Goal: Information Seeking & Learning: Understand process/instructions

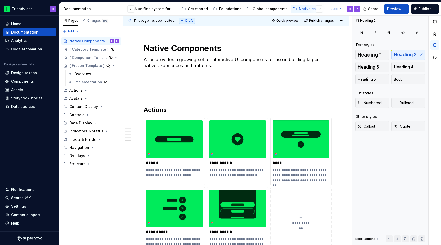
scroll to position [1079, 0]
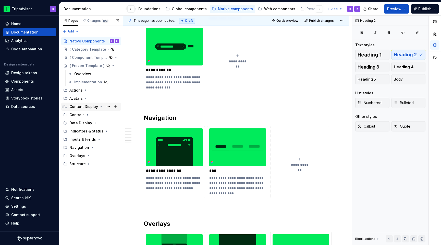
click at [101, 106] on icon "Page tree" at bounding box center [101, 106] width 1 height 1
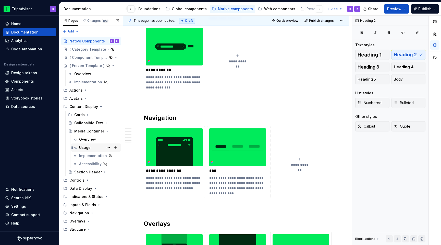
click at [90, 148] on div "Usage" at bounding box center [99, 147] width 40 height 7
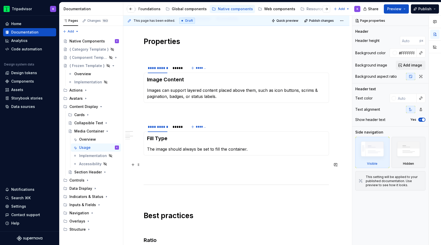
scroll to position [70, 0]
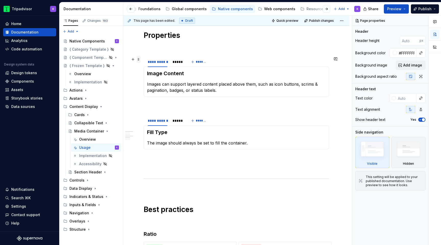
click at [140, 60] on span at bounding box center [139, 59] width 4 height 7
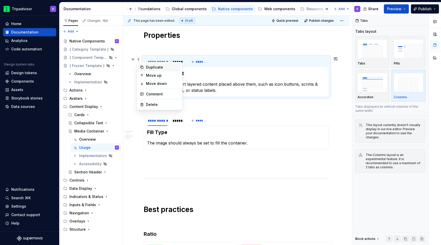
click at [155, 64] on div "Duplicate" at bounding box center [159, 67] width 43 height 8
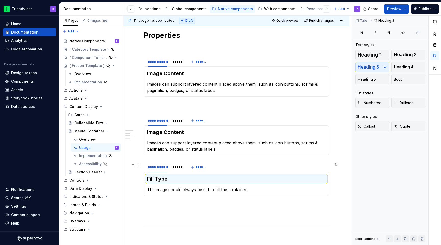
click at [144, 162] on section "**********" at bounding box center [236, 178] width 185 height 34
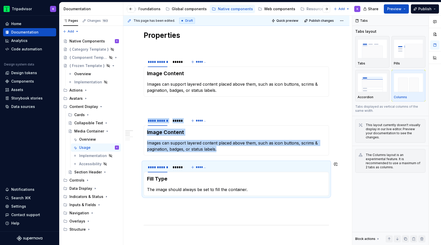
click at [0, 0] on span at bounding box center [0, 0] width 0 height 0
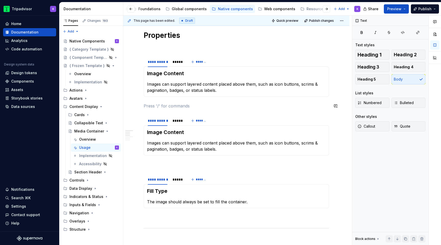
click at [179, 103] on p at bounding box center [236, 106] width 185 height 6
click at [190, 91] on p "Images can support layered content placed above them, such as icon buttons, scr…" at bounding box center [236, 87] width 179 height 12
click at [177, 64] on div "*****" at bounding box center [178, 61] width 10 height 5
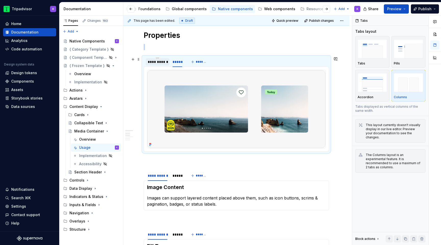
click at [163, 64] on div "**********" at bounding box center [158, 61] width 24 height 7
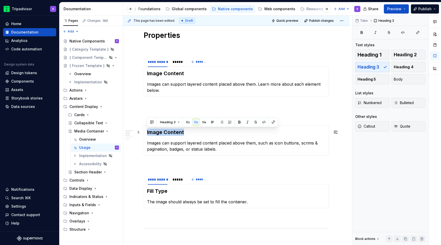
drag, startPoint x: 184, startPoint y: 133, endPoint x: 145, endPoint y: 132, distance: 38.8
click at [145, 132] on div "Image Content Images can support layered content placed above them, such as ico…" at bounding box center [236, 140] width 185 height 30
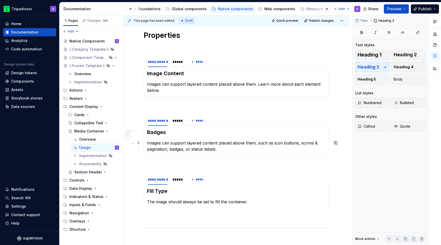
click at [207, 143] on p "Images can support layered content placed above them, such as icon buttons, scr…" at bounding box center [236, 146] width 179 height 12
click at [177, 121] on div "*****" at bounding box center [178, 120] width 10 height 5
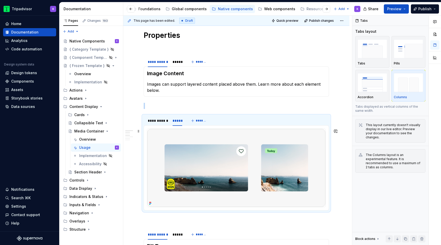
click at [237, 167] on img at bounding box center [236, 168] width 178 height 78
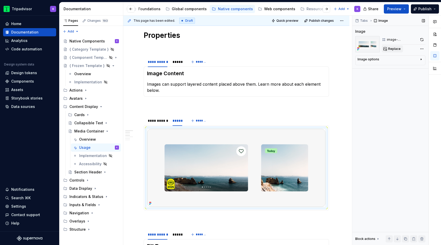
click at [397, 51] on button "Replace" at bounding box center [392, 48] width 21 height 7
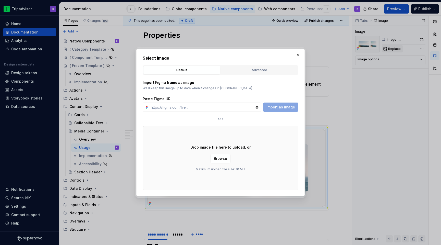
type textarea "*"
type input "[URL][DOMAIN_NAME]"
click at [286, 106] on span "Import as image" at bounding box center [280, 106] width 29 height 5
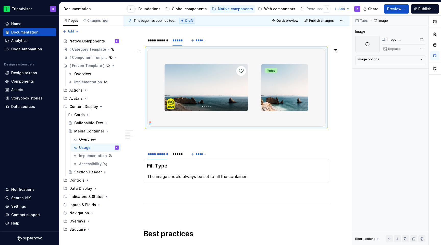
scroll to position [151, 0]
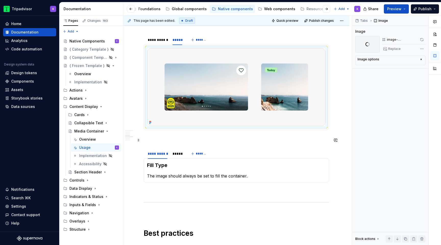
click at [155, 142] on p at bounding box center [236, 139] width 185 height 6
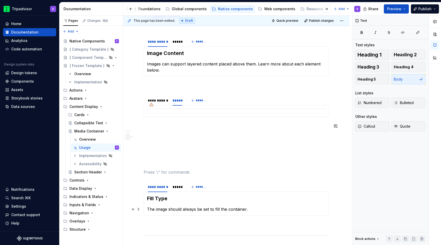
scroll to position [75, 0]
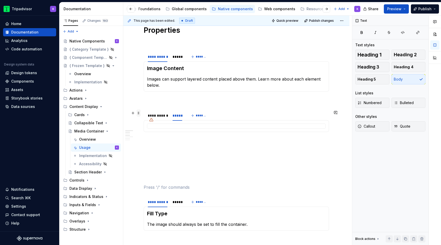
click at [140, 112] on span at bounding box center [139, 112] width 4 height 7
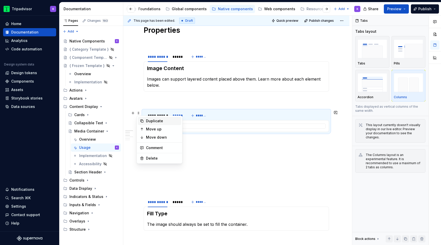
click at [149, 122] on div "Duplicate" at bounding box center [162, 120] width 33 height 5
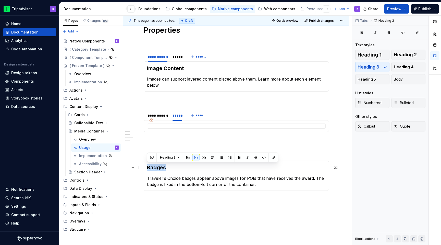
drag, startPoint x: 171, startPoint y: 168, endPoint x: 147, endPoint y: 168, distance: 24.0
click at [147, 168] on h3 "Badges" at bounding box center [236, 167] width 179 height 7
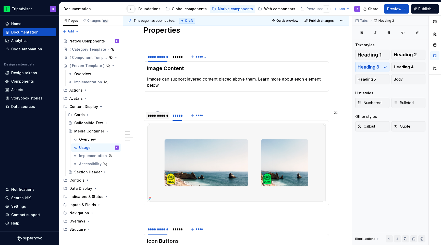
click at [156, 116] on div "**********" at bounding box center [158, 115] width 20 height 5
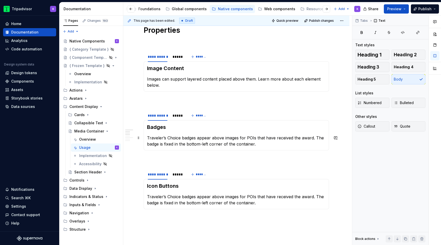
click at [171, 145] on p "Traveler’s Choice badges appear above images for POIs that have received the aw…" at bounding box center [236, 141] width 179 height 12
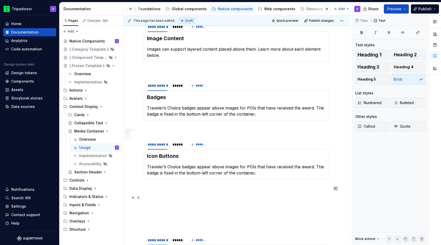
scroll to position [110, 0]
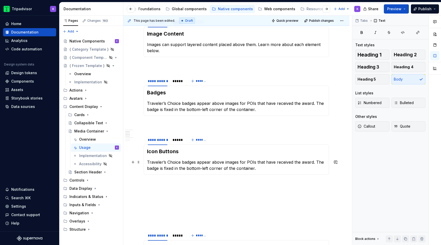
click at [181, 167] on p "Traveler’s Choice badges appear above images for POIs that have received the aw…" at bounding box center [236, 165] width 179 height 12
click at [175, 140] on div "*****" at bounding box center [178, 139] width 10 height 5
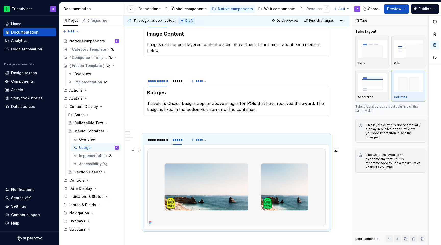
click at [230, 196] on img at bounding box center [236, 187] width 178 height 78
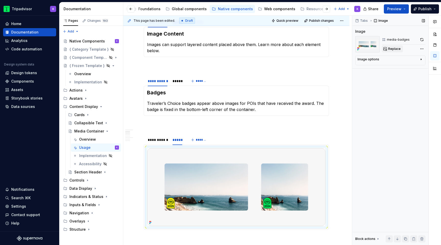
click at [389, 49] on span "Replace" at bounding box center [394, 49] width 13 height 4
type textarea "*"
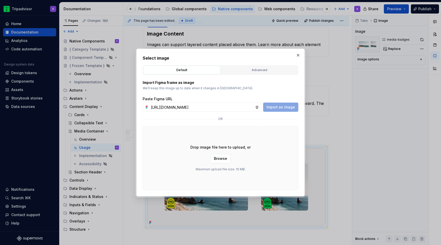
scroll to position [0, 138]
type input "[URL][DOMAIN_NAME]"
click at [276, 110] on button "Import as image" at bounding box center [280, 106] width 35 height 9
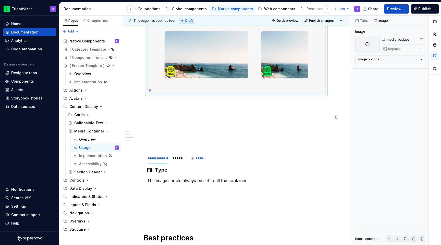
click at [196, 112] on div "**********" at bounding box center [236, 184] width 185 height 650
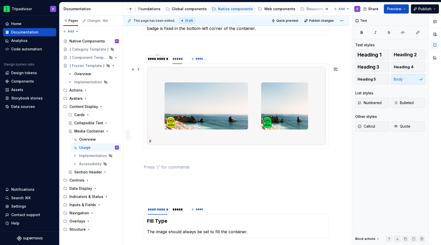
scroll to position [176, 0]
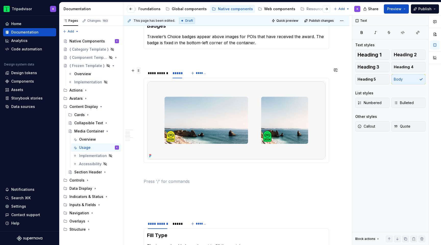
click at [139, 72] on span at bounding box center [139, 70] width 4 height 7
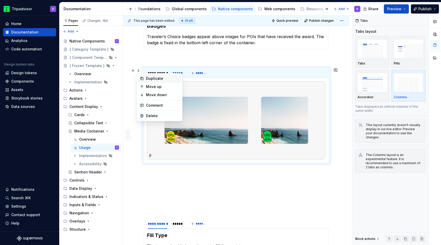
click at [148, 79] on div "Duplicate" at bounding box center [162, 78] width 33 height 5
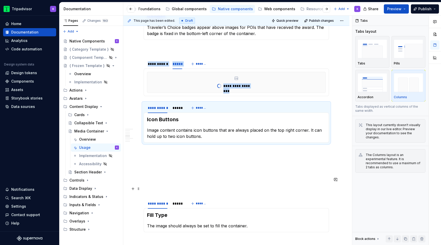
scroll to position [196, 0]
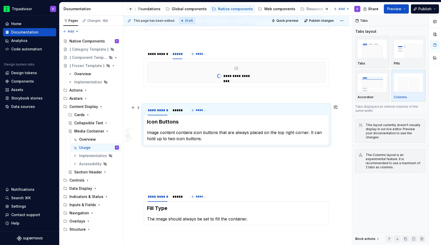
click at [171, 123] on h3 "Icon Buttons" at bounding box center [236, 121] width 179 height 7
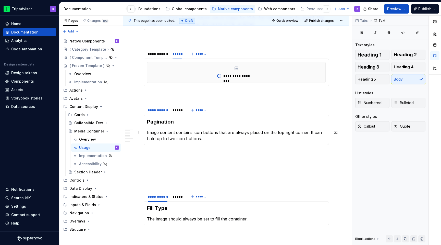
click at [191, 133] on p "Image content contains icon buttons that are always placed on the top right cor…" at bounding box center [236, 135] width 179 height 12
click at [177, 113] on div "*****" at bounding box center [178, 109] width 14 height 7
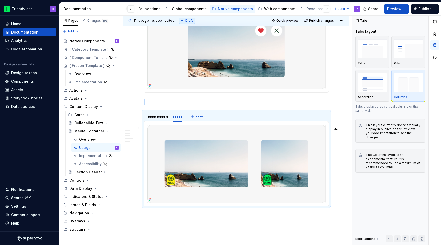
scroll to position [250, 0]
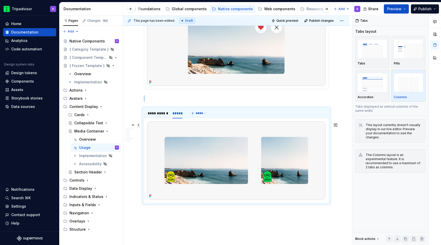
click at [199, 152] on img at bounding box center [236, 160] width 178 height 78
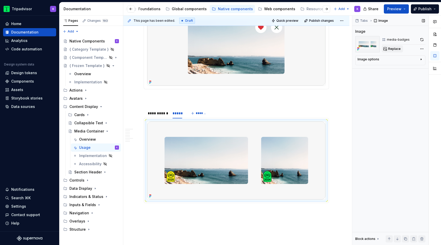
click at [395, 46] on button "Replace" at bounding box center [392, 48] width 21 height 7
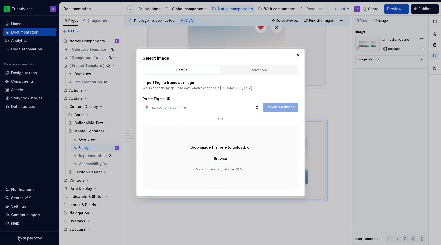
type textarea "*"
type input "[URL][DOMAIN_NAME]"
click at [282, 109] on span "Import as image" at bounding box center [280, 106] width 29 height 5
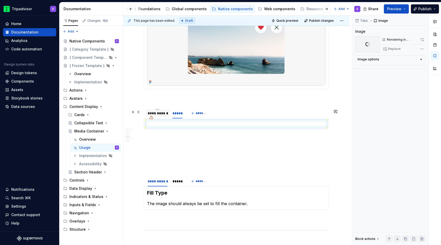
click at [159, 117] on div "**********" at bounding box center [158, 113] width 24 height 7
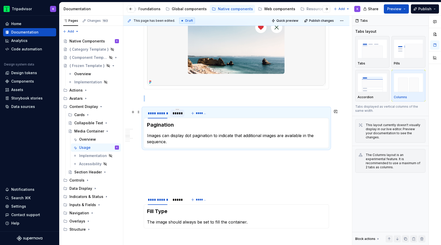
click at [178, 115] on div "*****" at bounding box center [178, 113] width 10 height 5
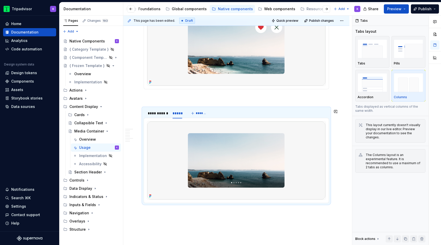
click at [151, 101] on p at bounding box center [236, 98] width 185 height 6
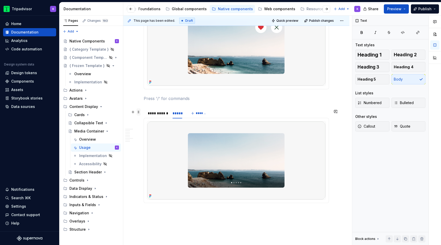
click at [140, 113] on span at bounding box center [139, 111] width 4 height 7
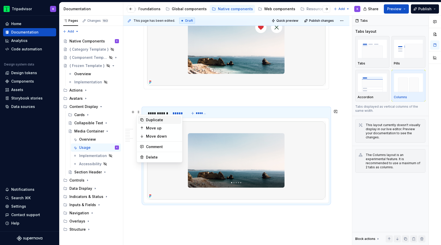
click at [147, 122] on div "Duplicate" at bounding box center [162, 119] width 33 height 5
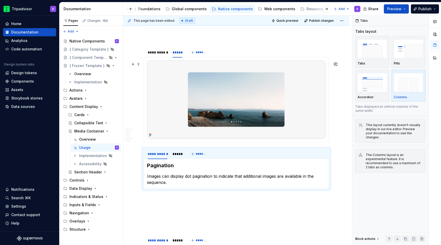
scroll to position [348, 0]
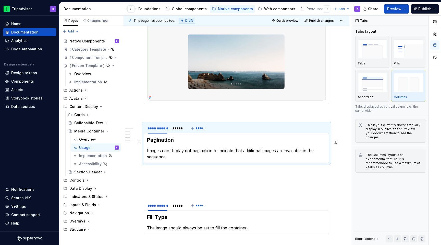
click at [174, 143] on h3 "Pagination" at bounding box center [236, 139] width 179 height 7
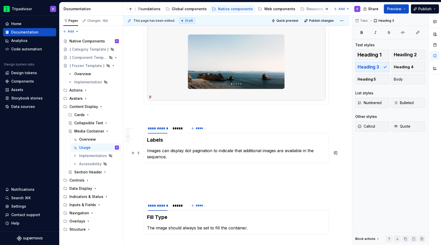
click at [199, 156] on p "Images can display dot pagination to indicate that additional images are availa…" at bounding box center [236, 153] width 179 height 12
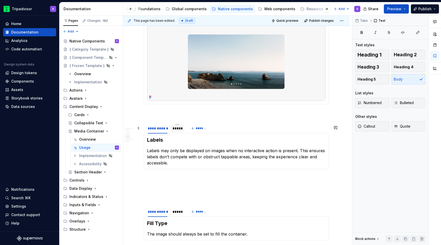
click at [180, 132] on div "*****" at bounding box center [178, 128] width 14 height 7
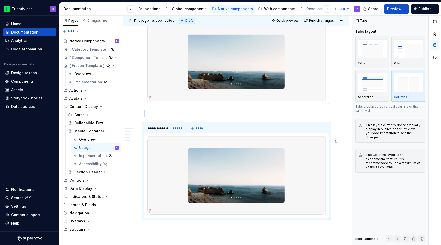
click at [200, 160] on img at bounding box center [236, 175] width 178 height 78
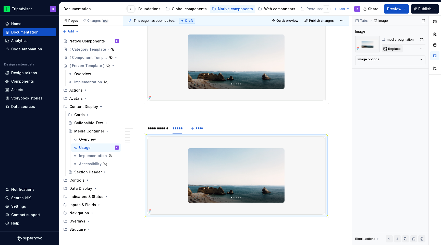
click at [391, 46] on button "Replace" at bounding box center [392, 48] width 21 height 7
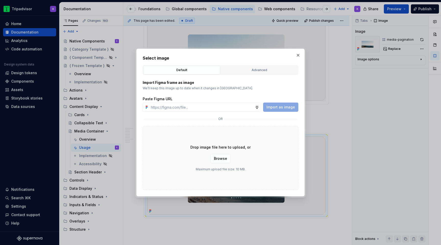
type textarea "*"
type input "[URL][DOMAIN_NAME]"
click at [274, 108] on span "Import as image" at bounding box center [280, 106] width 29 height 5
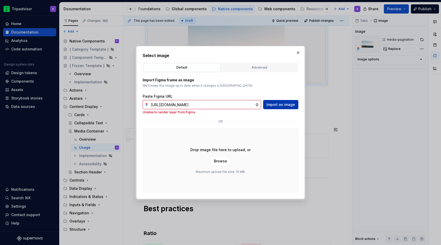
click at [277, 104] on span "Import as image" at bounding box center [280, 104] width 29 height 5
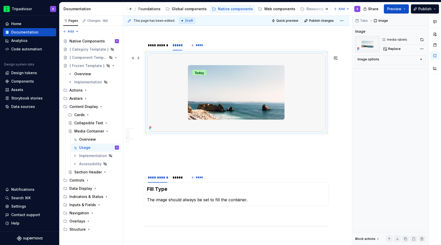
scroll to position [414, 0]
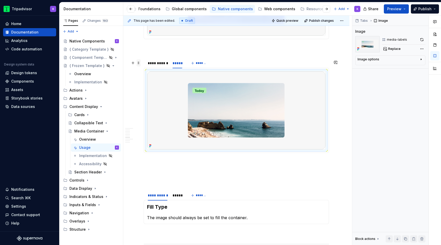
click at [139, 65] on span at bounding box center [139, 62] width 4 height 7
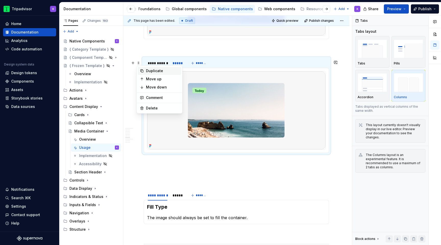
click at [156, 71] on div "Duplicate" at bounding box center [162, 70] width 33 height 5
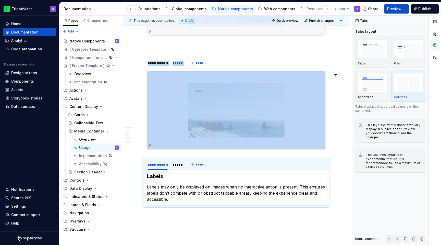
scroll to position [461, 0]
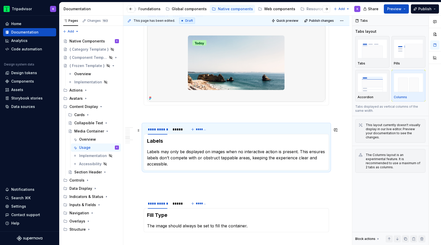
click at [181, 137] on div "**********" at bounding box center [165, 130] width 43 height 13
click at [180, 132] on div "*****" at bounding box center [178, 129] width 10 height 5
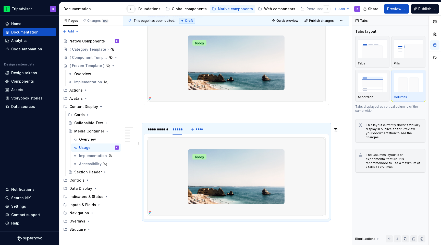
click at [217, 155] on img at bounding box center [236, 176] width 178 height 78
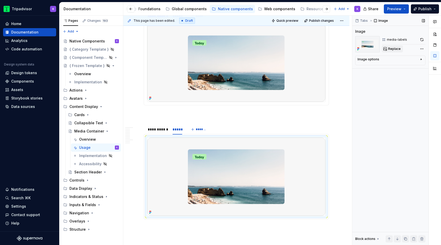
click at [397, 47] on span "Replace" at bounding box center [394, 49] width 13 height 4
type textarea "*"
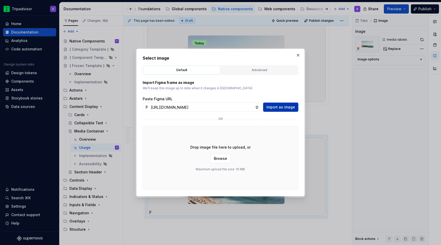
scroll to position [0, 138]
type input "[URL][DOMAIN_NAME]"
click at [289, 110] on button "Import as image" at bounding box center [280, 106] width 35 height 9
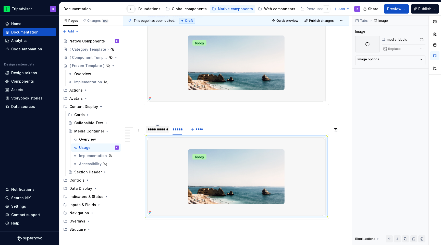
click at [160, 132] on div "**********" at bounding box center [158, 129] width 20 height 5
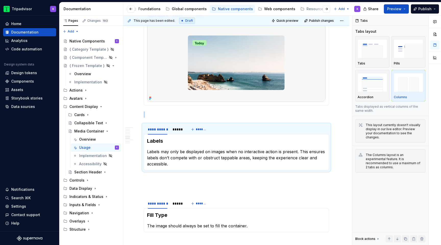
type textarea "*"
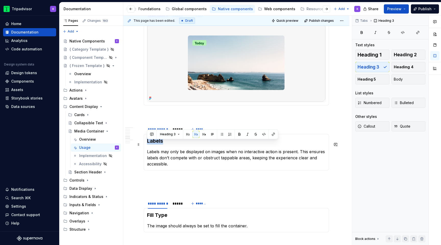
drag, startPoint x: 163, startPoint y: 146, endPoint x: 146, endPoint y: 146, distance: 16.6
click at [146, 146] on div "Labels Labels may only be displayed on images when no interactive action is pre…" at bounding box center [236, 152] width 185 height 36
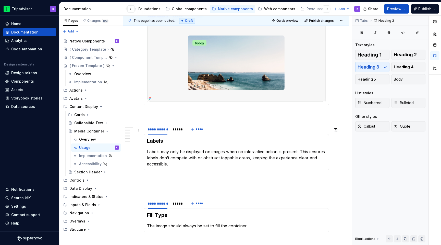
click at [141, 128] on div "**********" at bounding box center [236, 131] width 226 height 1006
click at [140, 128] on span at bounding box center [139, 130] width 4 height 7
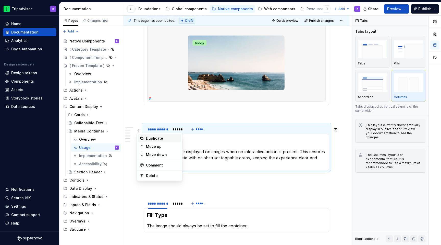
click at [148, 138] on div "Duplicate" at bounding box center [162, 138] width 33 height 5
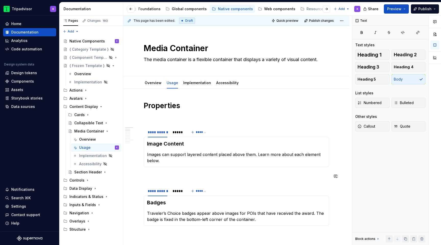
scroll to position [120, 0]
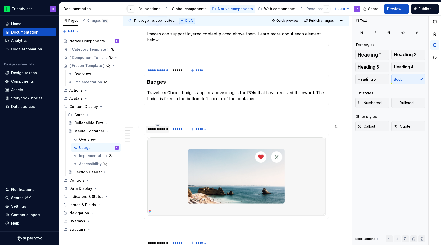
click at [160, 127] on div "**********" at bounding box center [158, 128] width 20 height 5
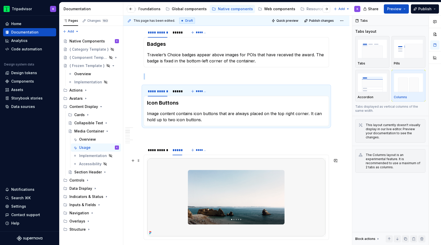
scroll to position [181, 0]
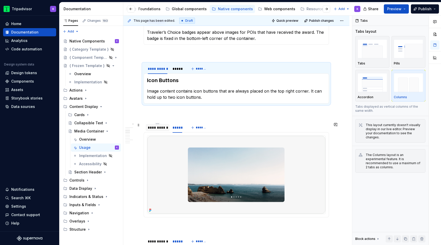
click at [160, 126] on div "**********" at bounding box center [158, 127] width 20 height 5
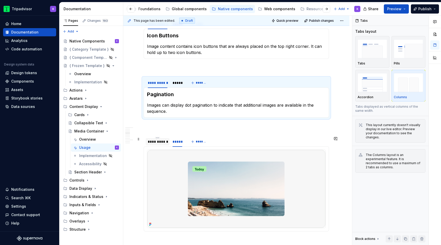
click at [161, 143] on div "**********" at bounding box center [158, 141] width 20 height 5
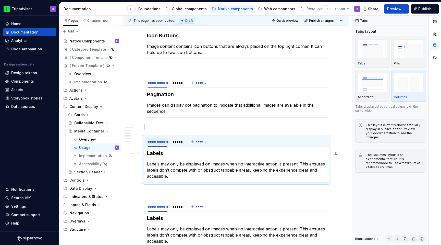
scroll to position [282, 0]
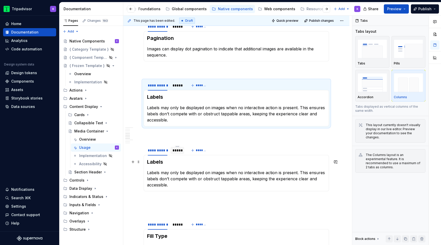
click at [175, 153] on div "*****" at bounding box center [178, 150] width 14 height 7
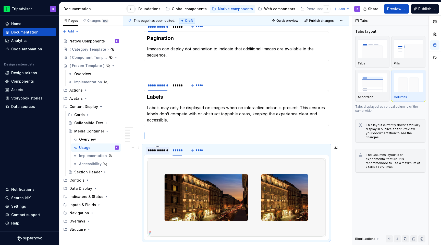
click at [162, 154] on div "**********" at bounding box center [158, 150] width 24 height 8
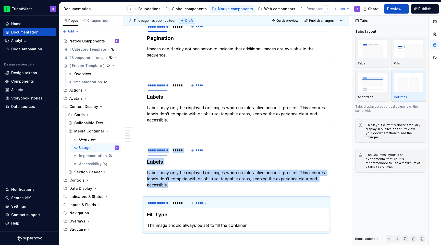
scroll to position [349, 0]
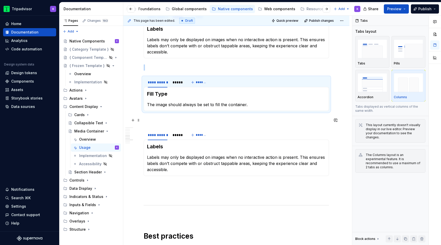
click at [169, 120] on p at bounding box center [236, 120] width 185 height 6
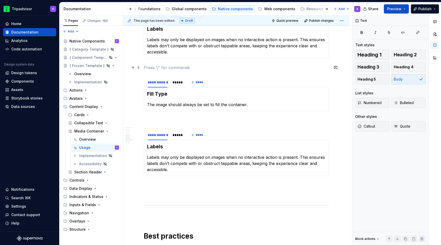
click at [174, 69] on p at bounding box center [236, 67] width 185 height 6
click at [175, 135] on div "*****" at bounding box center [178, 134] width 10 height 5
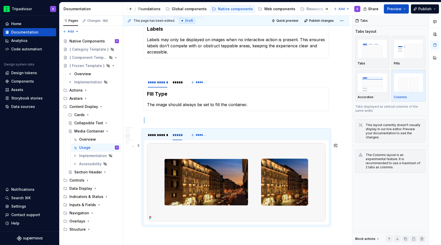
click at [189, 182] on img at bounding box center [236, 182] width 178 height 78
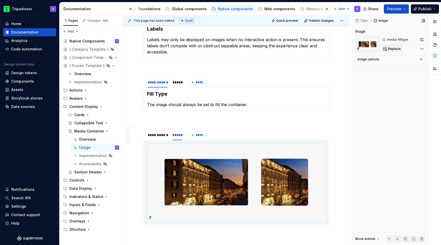
click at [390, 50] on span "Replace" at bounding box center [394, 49] width 13 height 4
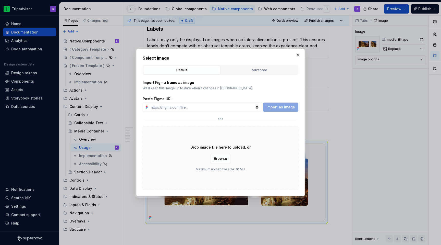
type textarea "*"
type input "[URL][DOMAIN_NAME]"
click at [285, 106] on span "Import as image" at bounding box center [280, 106] width 29 height 5
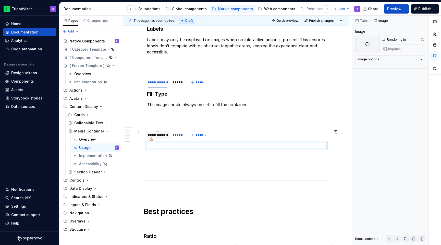
click at [164, 133] on div "**********" at bounding box center [158, 134] width 20 height 5
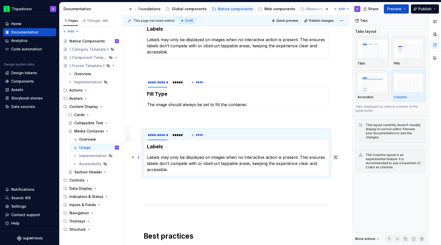
click at [167, 161] on p "Labels may only be displayed on images when no interactive action is present. T…" at bounding box center [236, 163] width 179 height 18
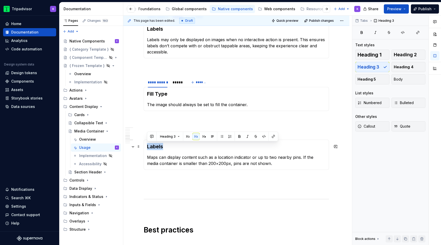
drag, startPoint x: 163, startPoint y: 149, endPoint x: 147, endPoint y: 148, distance: 16.4
click at [147, 148] on h3 "Labels" at bounding box center [236, 146] width 179 height 7
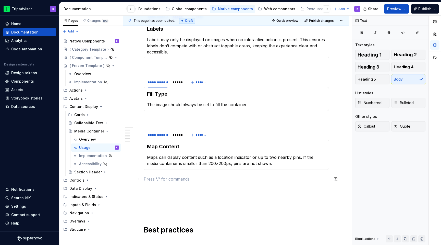
click at [159, 178] on p at bounding box center [236, 179] width 185 height 6
click at [159, 192] on div "**********" at bounding box center [236, 126] width 185 height 750
click at [176, 120] on p at bounding box center [236, 120] width 185 height 6
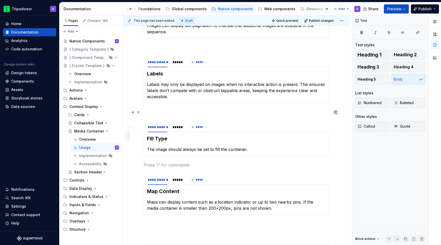
click at [178, 108] on div "**********" at bounding box center [236, 171] width 185 height 750
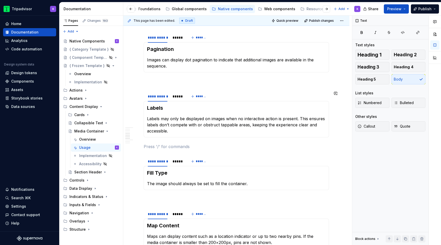
click at [184, 80] on p at bounding box center [236, 81] width 185 height 6
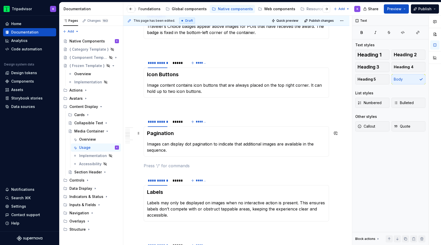
scroll to position [172, 0]
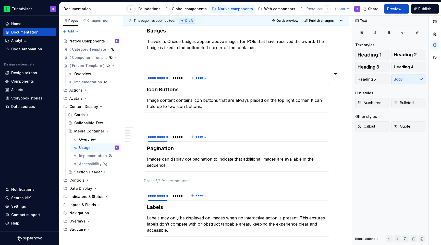
click at [184, 120] on p at bounding box center [236, 122] width 185 height 6
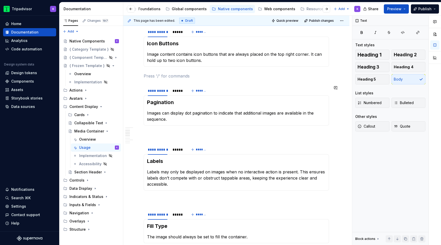
scroll to position [0, 0]
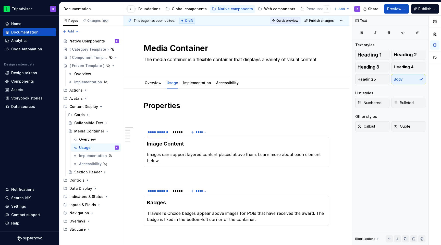
click at [295, 22] on span "Quick preview" at bounding box center [287, 21] width 22 height 4
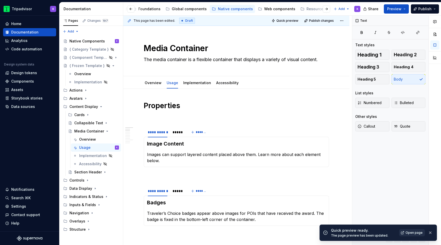
click at [408, 233] on span "Open page" at bounding box center [414, 232] width 17 height 4
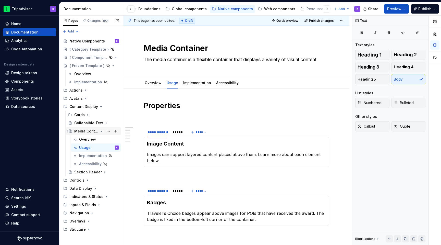
click at [101, 131] on icon "Page tree" at bounding box center [101, 131] width 1 height 1
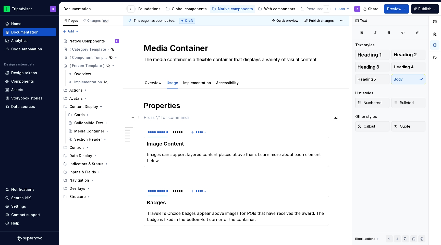
click at [197, 118] on p at bounding box center [236, 117] width 185 height 6
click at [146, 87] on div "Overview" at bounding box center [153, 83] width 21 height 8
click at [102, 132] on icon "Page tree" at bounding box center [102, 131] width 4 height 4
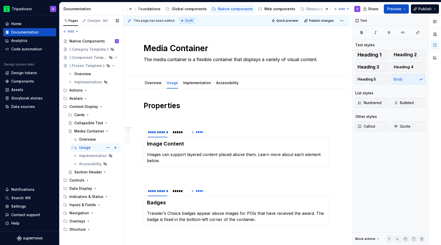
click at [94, 143] on div "Usage K" at bounding box center [96, 147] width 50 height 8
click at [94, 141] on div "Overview" at bounding box center [87, 139] width 17 height 5
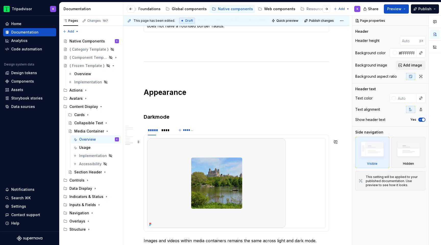
scroll to position [1081, 0]
click at [102, 130] on icon "Page tree" at bounding box center [102, 131] width 4 height 4
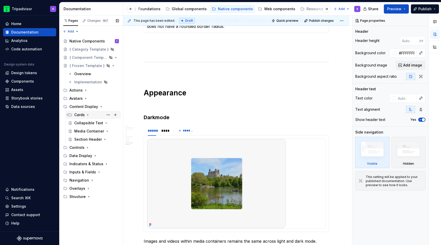
click at [85, 115] on div "Cards" at bounding box center [96, 114] width 45 height 7
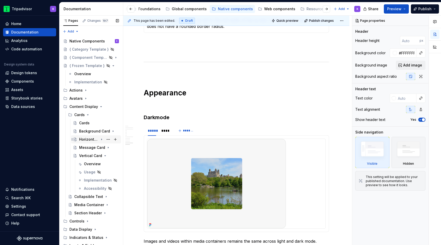
click at [102, 140] on icon "Page tree" at bounding box center [102, 139] width 4 height 4
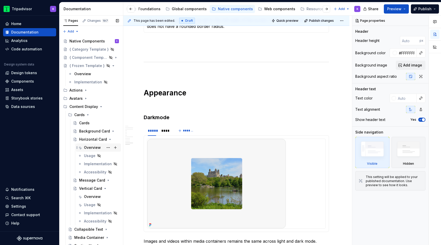
click at [101, 150] on div "Overview" at bounding box center [101, 147] width 35 height 7
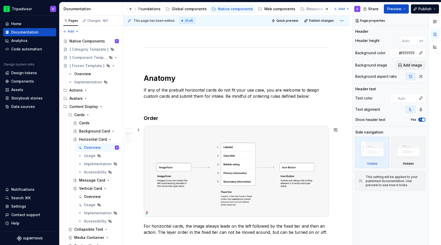
click at [193, 149] on img at bounding box center [236, 171] width 185 height 90
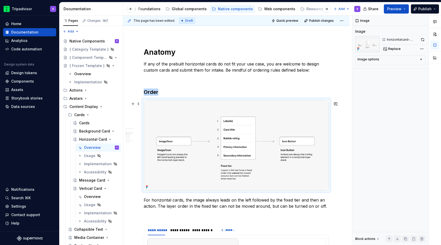
scroll to position [598, 0]
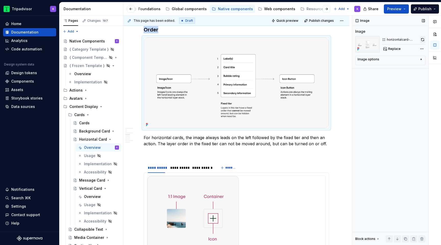
click at [422, 39] on button "button" at bounding box center [422, 39] width 5 height 7
click at [91, 40] on div "Native Components" at bounding box center [86, 41] width 34 height 5
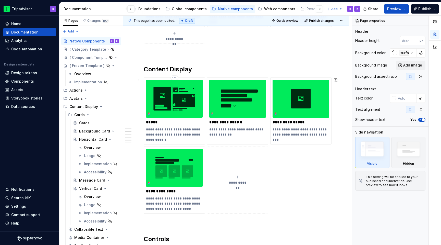
scroll to position [336, 0]
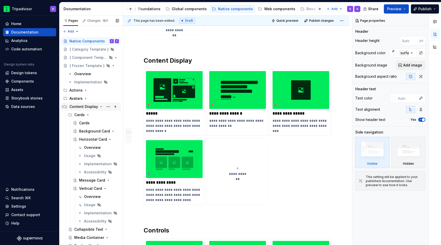
click at [99, 106] on icon "Page tree" at bounding box center [101, 106] width 4 height 4
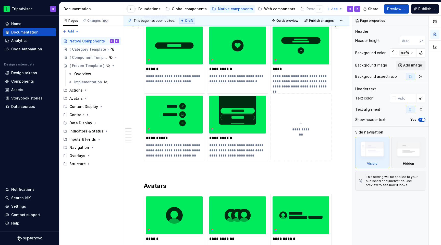
scroll to position [118, 0]
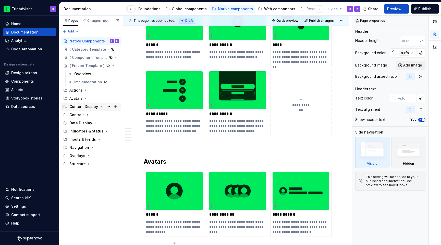
click at [101, 106] on icon "Page tree" at bounding box center [101, 106] width 1 height 1
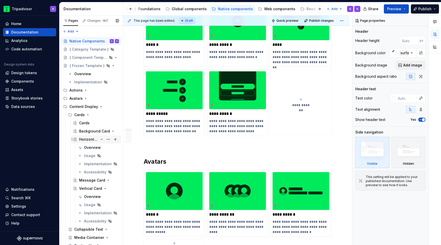
click at [101, 140] on icon "Page tree" at bounding box center [102, 139] width 4 height 4
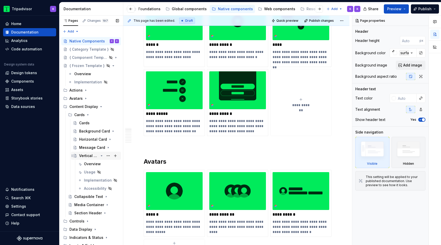
click at [101, 155] on icon "Page tree" at bounding box center [101, 155] width 1 height 1
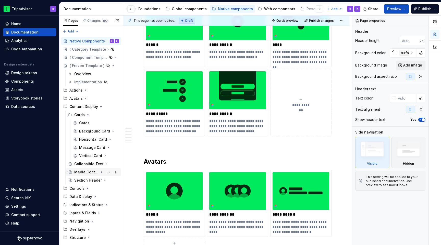
click at [101, 172] on icon "Page tree" at bounding box center [101, 171] width 1 height 1
click at [103, 155] on icon "Page tree" at bounding box center [102, 155] width 4 height 4
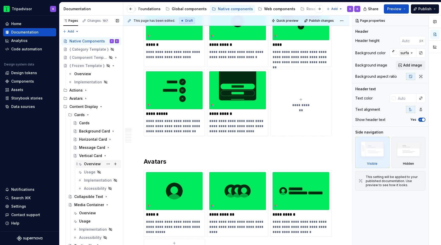
click at [100, 163] on div "Overview" at bounding box center [92, 163] width 17 height 5
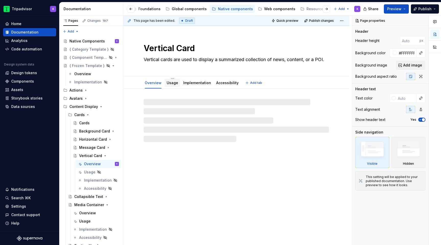
click at [171, 82] on link "Usage" at bounding box center [172, 82] width 11 height 4
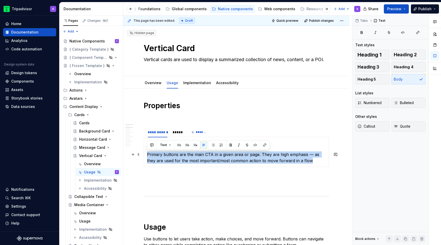
drag, startPoint x: 314, startPoint y: 162, endPoint x: 145, endPoint y: 156, distance: 169.9
click at [145, 156] on div "Primary Primary buttons are the main CTA in a given area or page. They are high…" at bounding box center [236, 152] width 185 height 30
type textarea "*"
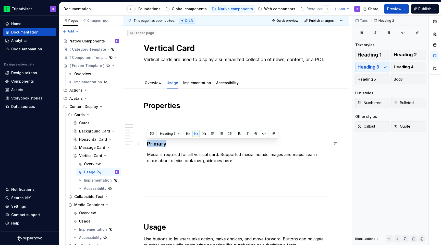
drag, startPoint x: 179, startPoint y: 142, endPoint x: 148, endPoint y: 142, distance: 31.1
click at [148, 142] on h3 "Primary" at bounding box center [236, 143] width 179 height 7
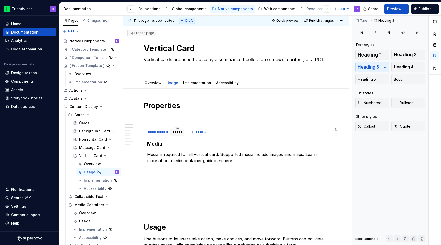
click at [175, 135] on div "*****" at bounding box center [178, 131] width 14 height 7
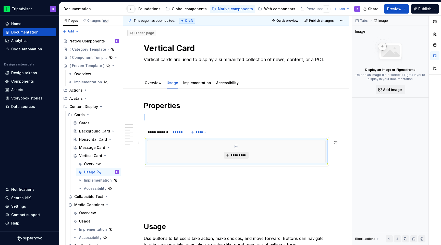
click at [243, 154] on span "*********" at bounding box center [238, 155] width 16 height 4
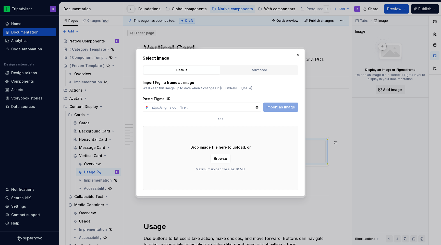
type textarea "*"
type input "[URL][DOMAIN_NAME]"
click at [278, 106] on span "Import as image" at bounding box center [280, 106] width 29 height 5
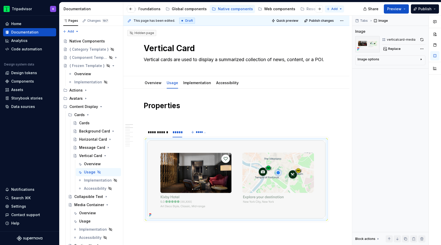
type textarea "*"
